Goal: Ask a question

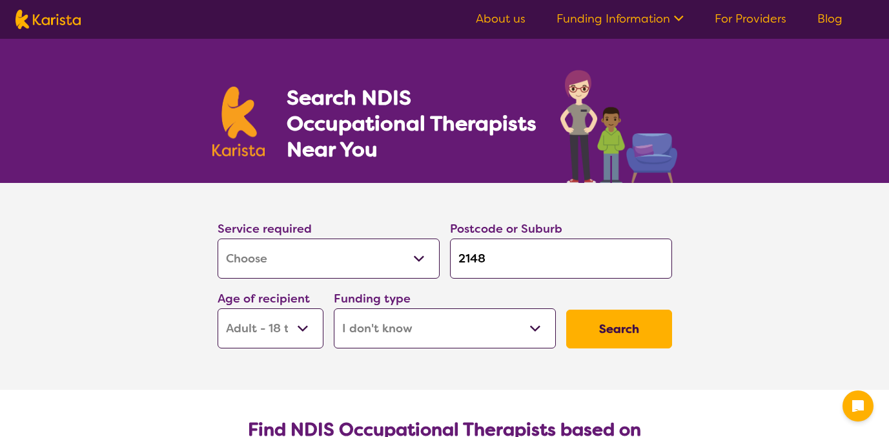
select select "[MEDICAL_DATA]"
select select "AD"
select select "i-don-t-know"
select select "[MEDICAL_DATA]"
select select "AD"
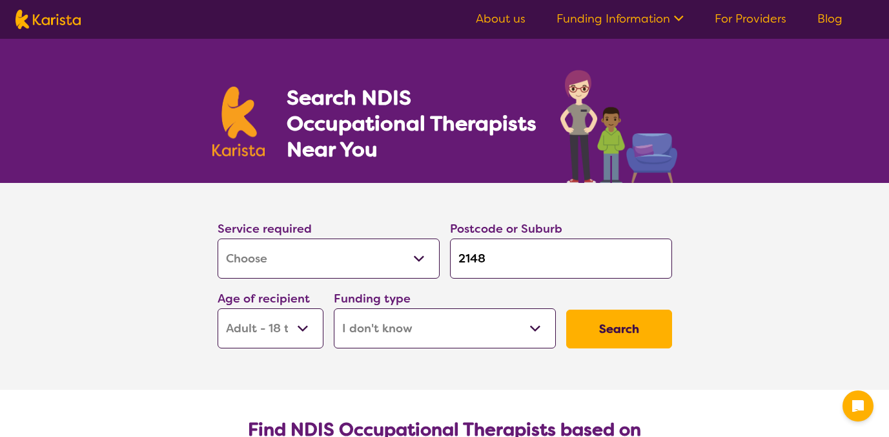
select select "i-don-t-know"
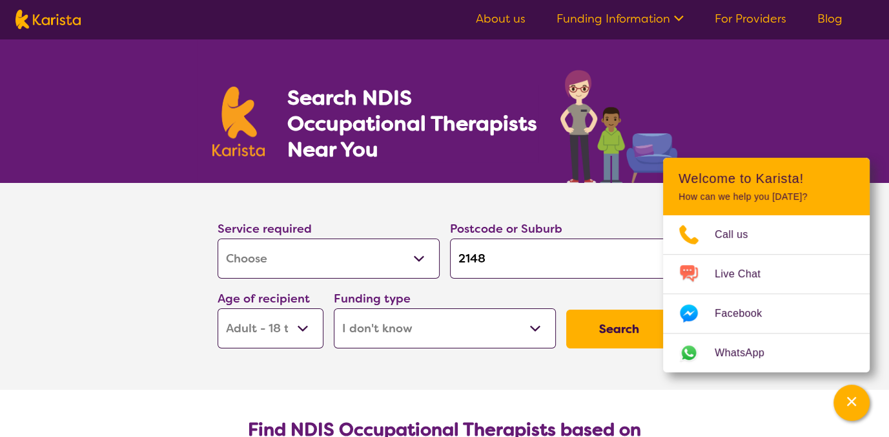
click at [616, 337] on button "Search" at bounding box center [619, 328] width 106 height 39
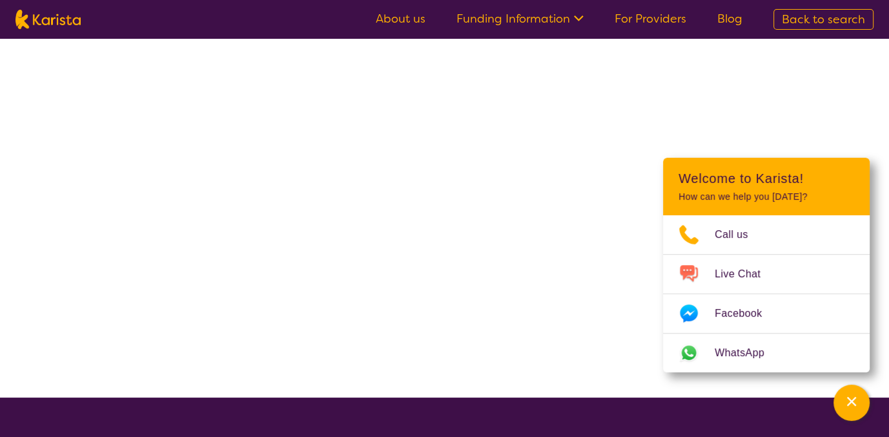
select select "[MEDICAL_DATA]"
select select "AD"
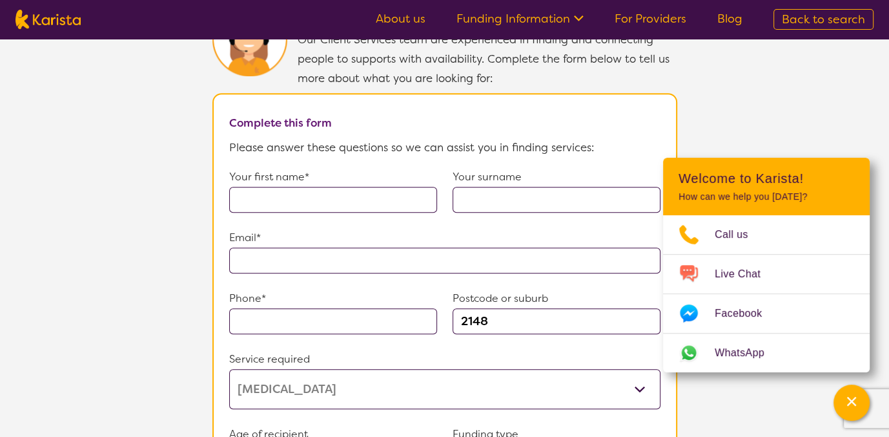
scroll to position [897, 0]
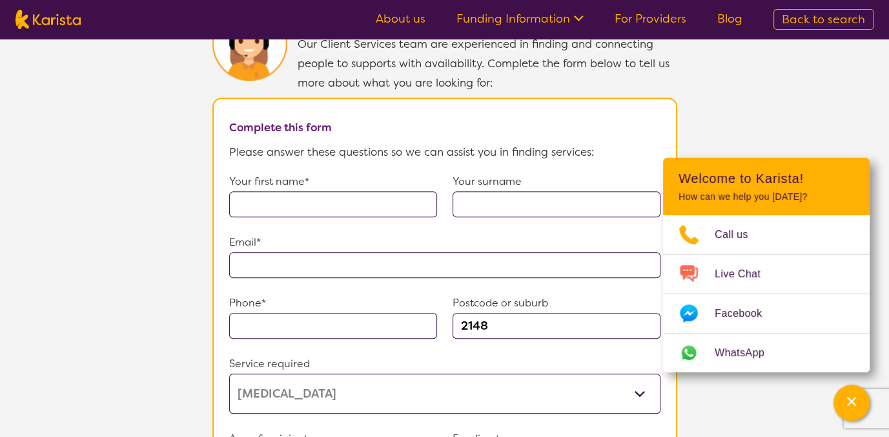
click at [382, 193] on input "text" at bounding box center [333, 204] width 208 height 26
type input "[PERSON_NAME]"
type input "**********"
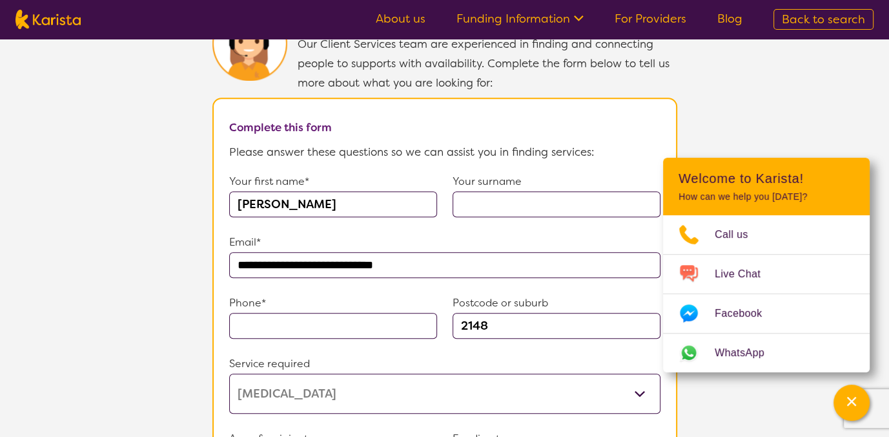
type input "[PHONE_NUMBER]"
click at [471, 194] on input "text" at bounding box center [557, 204] width 208 height 26
type input "M"
click at [462, 211] on div "Your first name* [PERSON_NAME] Your surname M" at bounding box center [444, 202] width 431 height 61
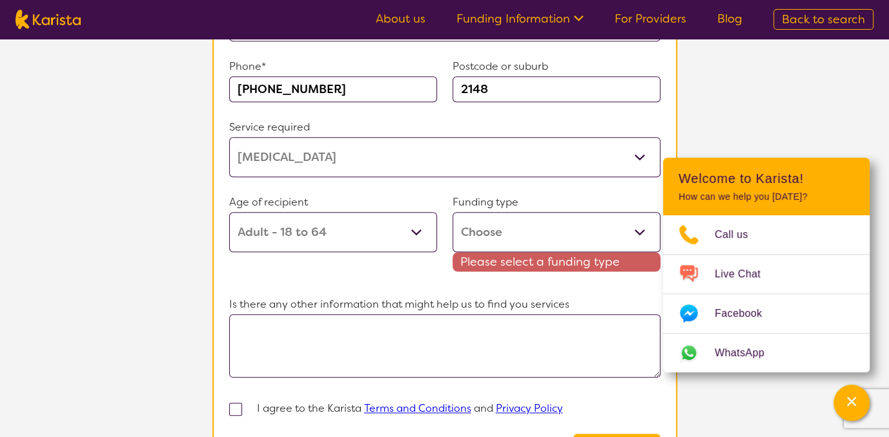
scroll to position [1156, 0]
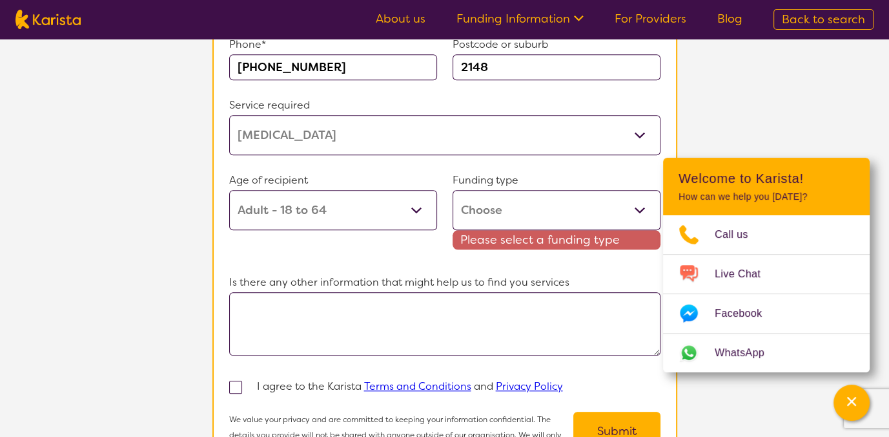
click at [439, 309] on textarea at bounding box center [444, 323] width 431 height 63
click at [555, 202] on select "Home Care Package (HCP) Home Care Package - Level 1 Home Care Package - Level 2…" at bounding box center [557, 210] width 208 height 40
select select "i-don-t-know"
click at [453, 190] on select "Home Care Package (HCP) Home Care Package - Level 1 Home Care Package - Level 2…" at bounding box center [557, 210] width 208 height 40
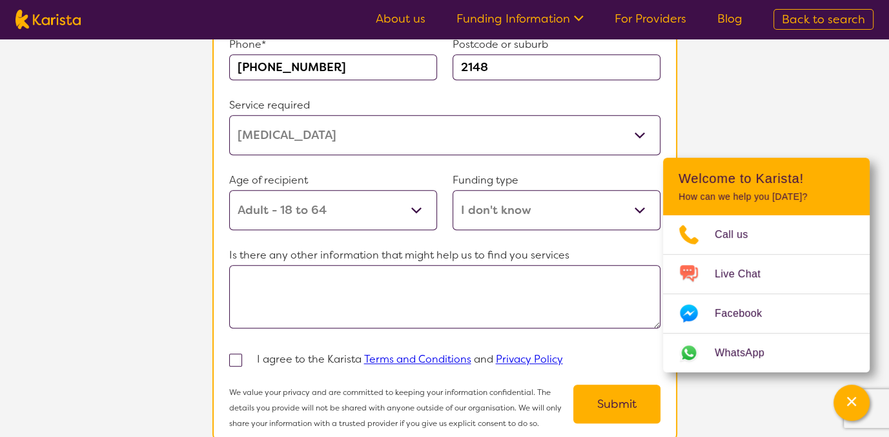
click at [238, 353] on span at bounding box center [235, 359] width 13 height 13
click at [249, 355] on input "checkbox" at bounding box center [253, 359] width 8 height 8
checkbox input "true"
click at [362, 282] on textarea at bounding box center [444, 296] width 431 height 63
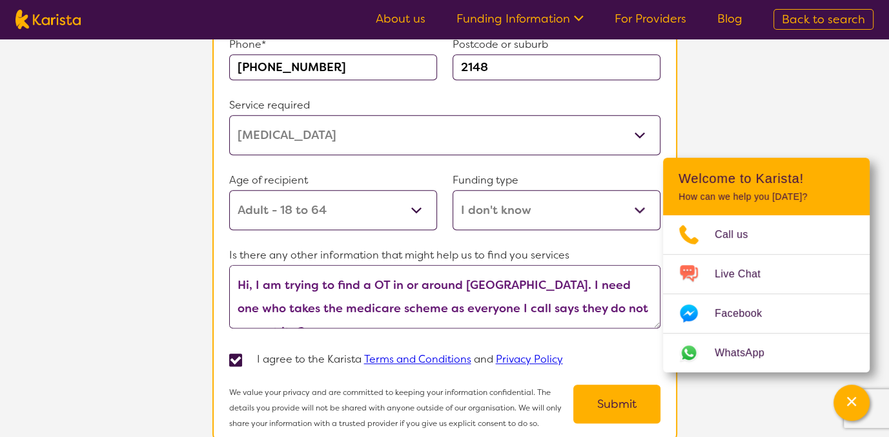
scroll to position [11, 0]
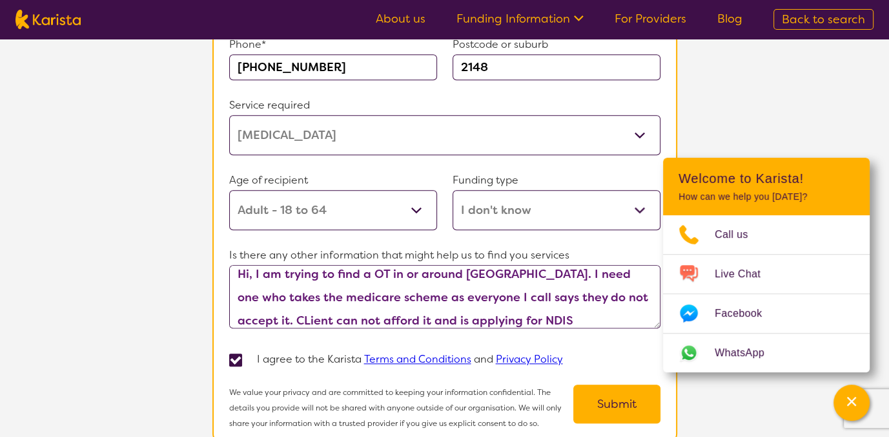
type textarea "Hi, I am trying to find a OT in or around [GEOGRAPHIC_DATA]. I need one who tak…"
click at [630, 391] on button "Submit" at bounding box center [617, 403] width 87 height 39
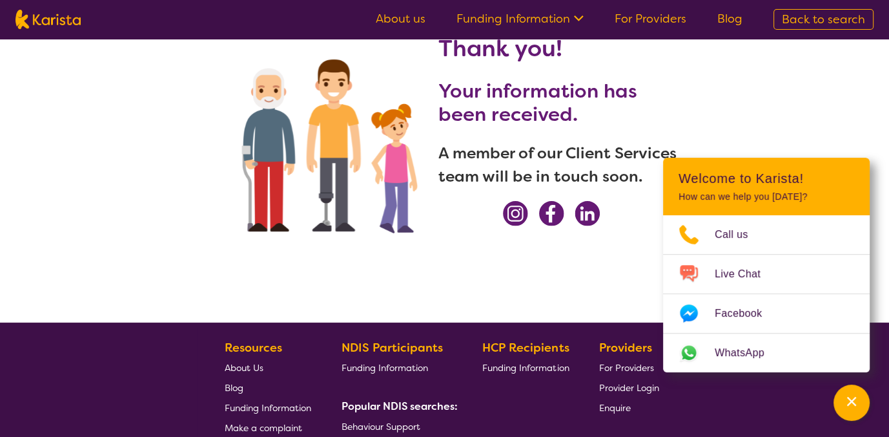
scroll to position [0, 0]
